Goal: Information Seeking & Learning: Learn about a topic

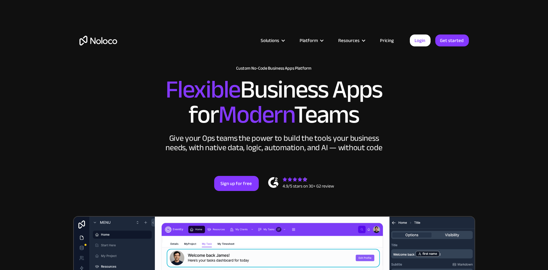
click at [479, 112] on section "New: Connect Noloco to Stripe Custom No-Code Business Apps Platform Flexible Bu…" at bounding box center [274, 251] width 548 height 502
click at [416, 98] on h2 "Flexible Business Apps for Modern Teams" at bounding box center [273, 102] width 389 height 50
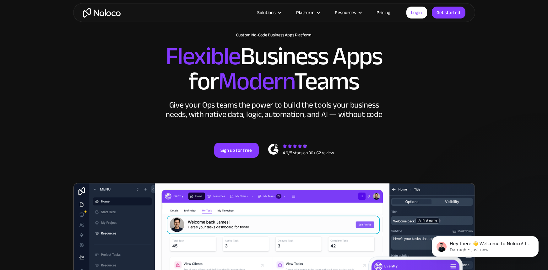
scroll to position [37, 0]
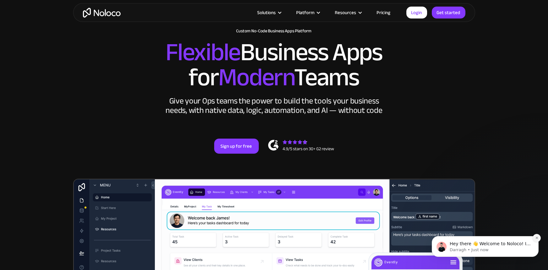
click at [538, 238] on icon "Dismiss notification" at bounding box center [536, 237] width 3 height 3
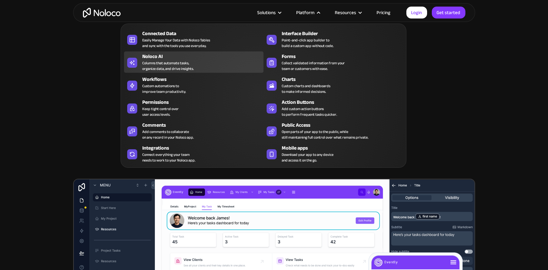
click at [171, 62] on div "Columns that automate tasks, organize data, and drive insights." at bounding box center [167, 65] width 51 height 11
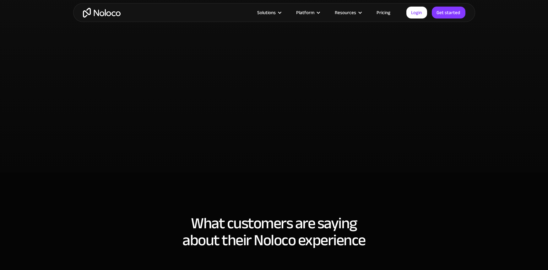
scroll to position [1538, 0]
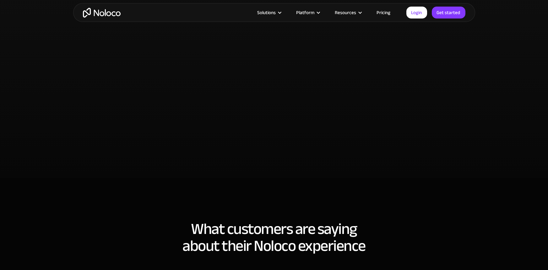
click at [100, 11] on img "home" at bounding box center [102, 13] width 38 height 10
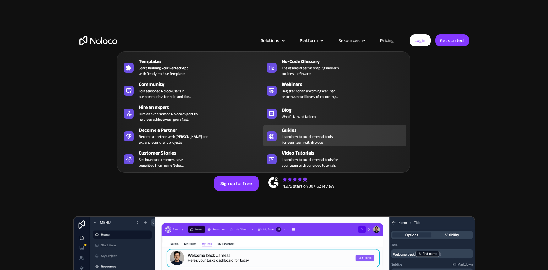
click at [318, 138] on span "Learn how to build internal tools for your team with Noloco." at bounding box center [307, 139] width 51 height 11
